Goal: Register for event/course

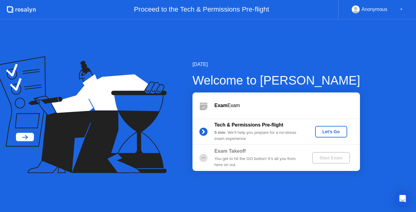
click at [333, 132] on div "Let's Go" at bounding box center [331, 131] width 27 height 5
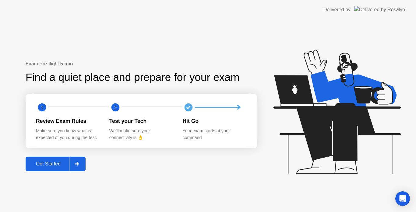
click at [34, 163] on div "Get Started" at bounding box center [48, 163] width 42 height 5
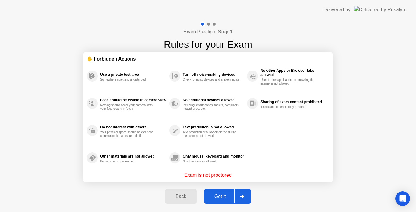
click at [215, 197] on div "Got it" at bounding box center [220, 196] width 29 height 5
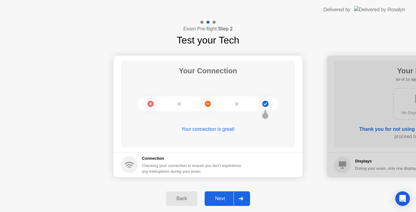
click at [215, 197] on div "Next" at bounding box center [219, 198] width 27 height 5
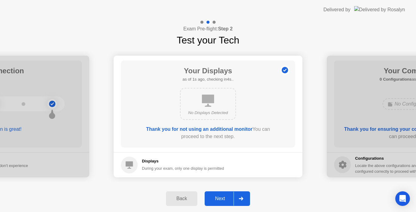
click at [215, 197] on div "Next" at bounding box center [219, 198] width 27 height 5
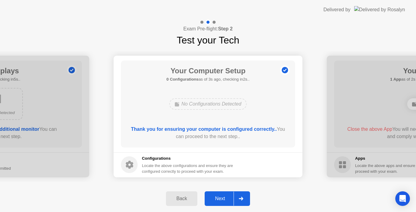
click at [216, 197] on div "Next" at bounding box center [219, 198] width 27 height 5
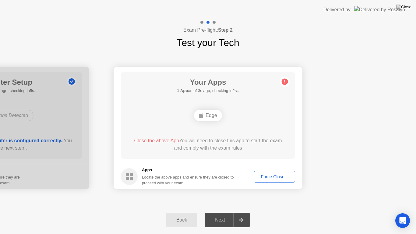
click at [274, 176] on div "Force Close..." at bounding box center [274, 176] width 37 height 5
click at [271, 177] on div "Force Close..." at bounding box center [274, 176] width 37 height 5
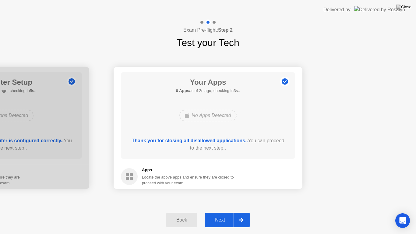
click at [214, 212] on div "Next" at bounding box center [219, 219] width 27 height 5
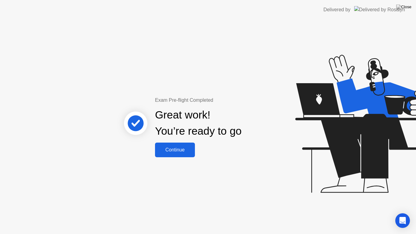
click at [162, 148] on div "Continue" at bounding box center [175, 149] width 36 height 5
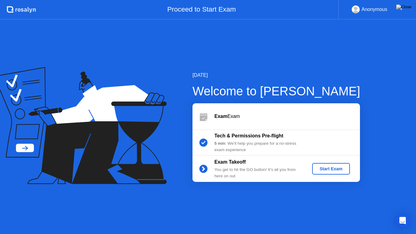
click at [329, 170] on div "Start Exam" at bounding box center [331, 168] width 33 height 5
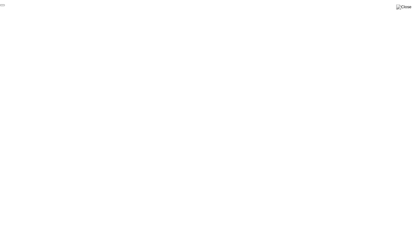
click div "End Proctoring Session"
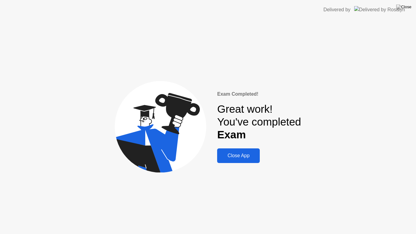
click at [236, 156] on div "Close App" at bounding box center [238, 155] width 39 height 5
